Goal: Transaction & Acquisition: Subscribe to service/newsletter

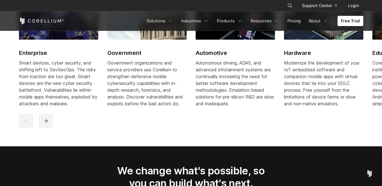
scroll to position [878, 0]
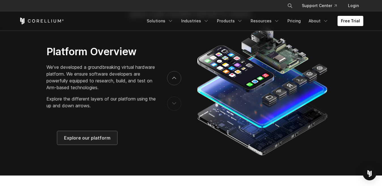
click at [105, 140] on span "Explore our platform" at bounding box center [87, 137] width 46 height 7
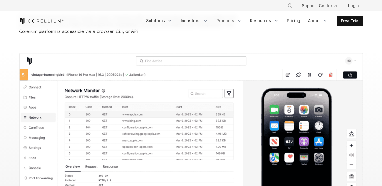
scroll to position [566, 0]
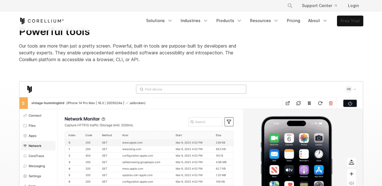
click at [345, 20] on link "Free Trial" at bounding box center [350, 21] width 26 height 10
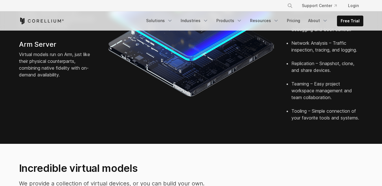
scroll to position [425, 0]
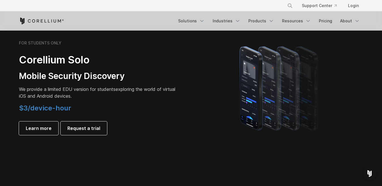
scroll to position [453, 0]
